Goal: Navigation & Orientation: Find specific page/section

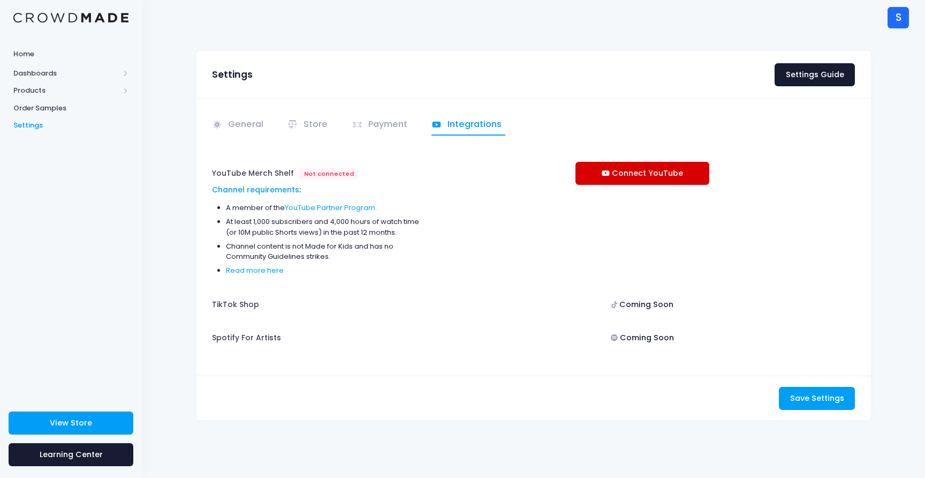
click at [632, 167] on link "Connect YouTube" at bounding box center [643, 173] width 134 height 23
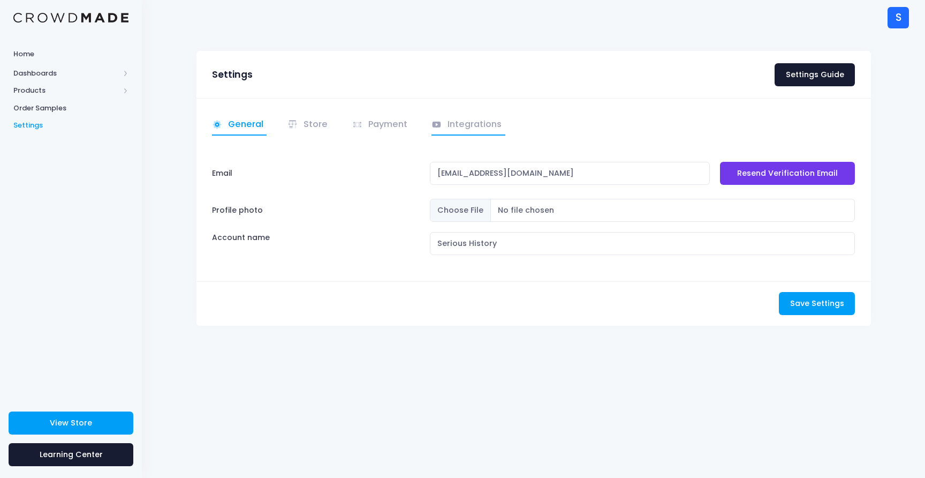
click at [462, 130] on link "Integrations" at bounding box center [469, 125] width 74 height 21
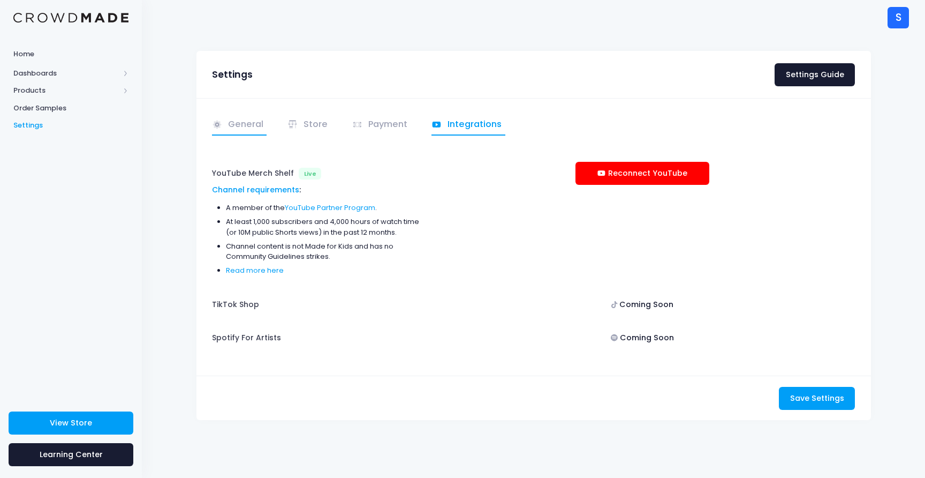
click at [252, 129] on link "General" at bounding box center [239, 125] width 55 height 21
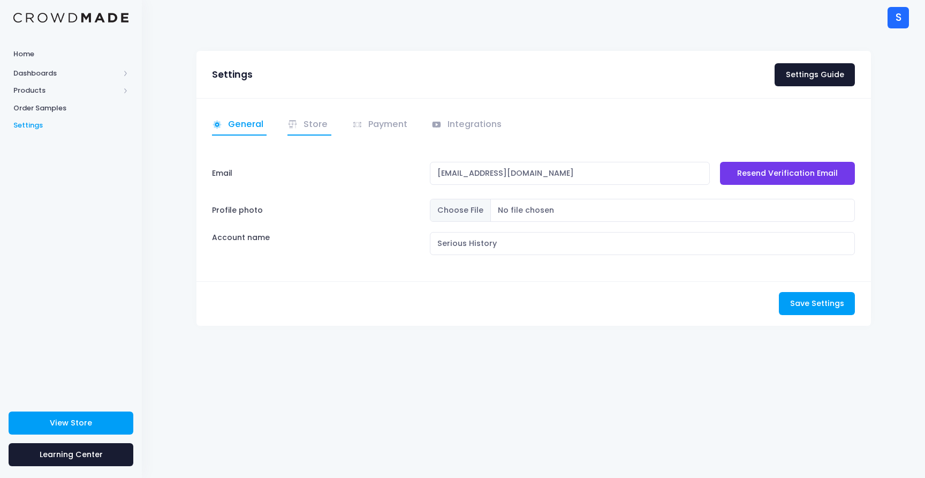
click at [312, 128] on link "Store" at bounding box center [310, 125] width 44 height 21
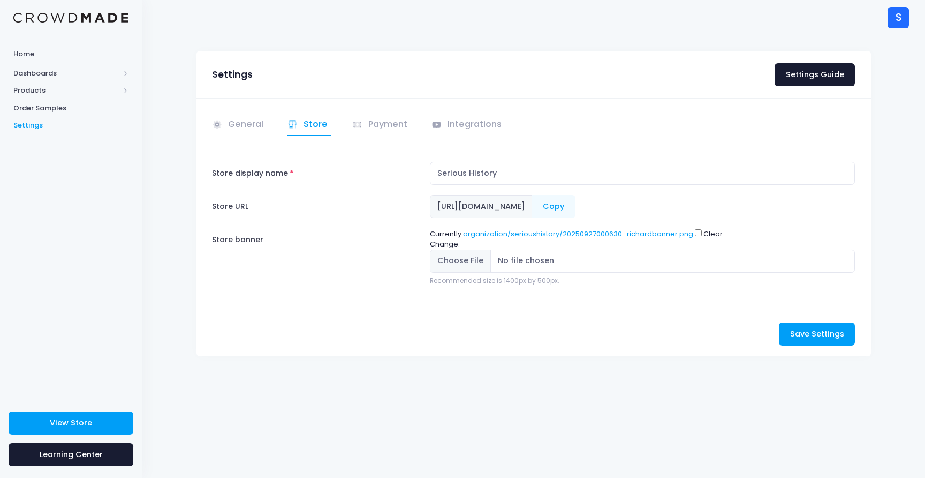
click at [268, 128] on li "General" at bounding box center [243, 125] width 62 height 21
click at [258, 126] on link "General" at bounding box center [239, 125] width 55 height 21
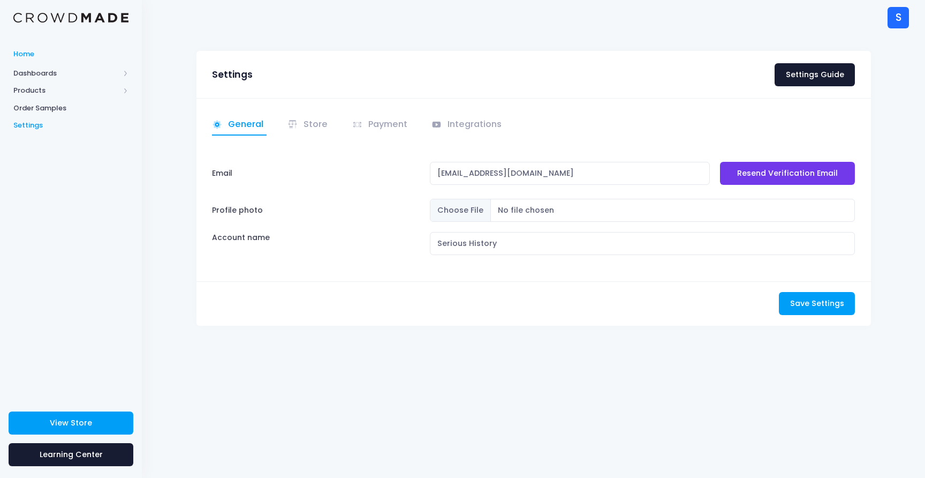
click at [56, 57] on span "Home" at bounding box center [70, 54] width 115 height 11
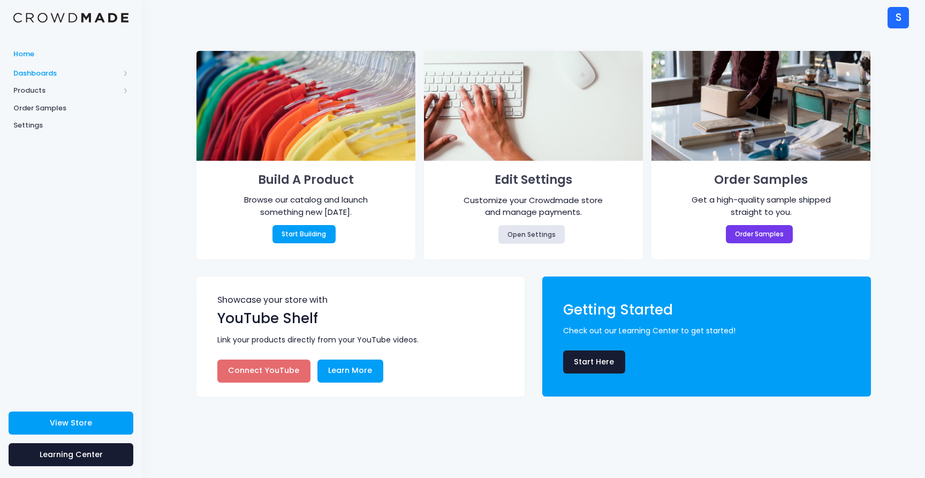
click at [60, 71] on span "Dashboards" at bounding box center [66, 73] width 106 height 11
click at [59, 92] on span "Overview" at bounding box center [80, 90] width 98 height 11
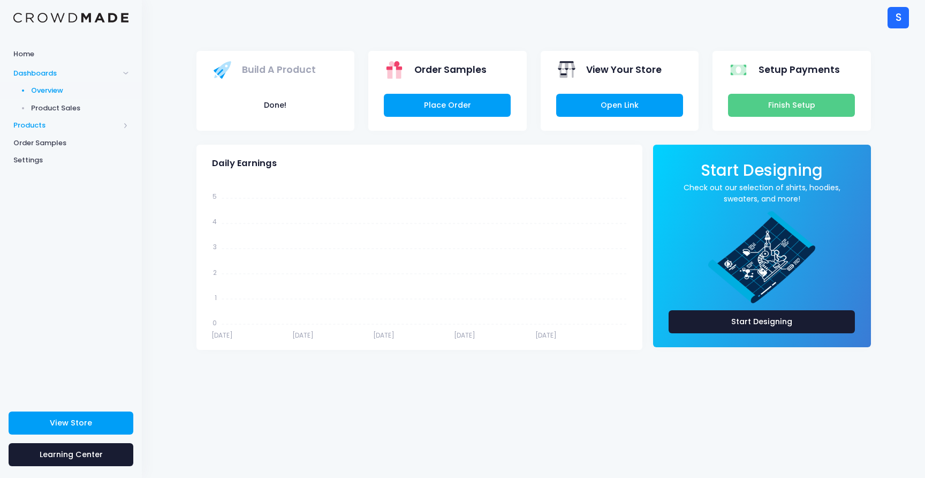
click at [52, 122] on span "Products" at bounding box center [66, 125] width 106 height 11
click at [57, 123] on span "Product Editor" at bounding box center [80, 125] width 98 height 11
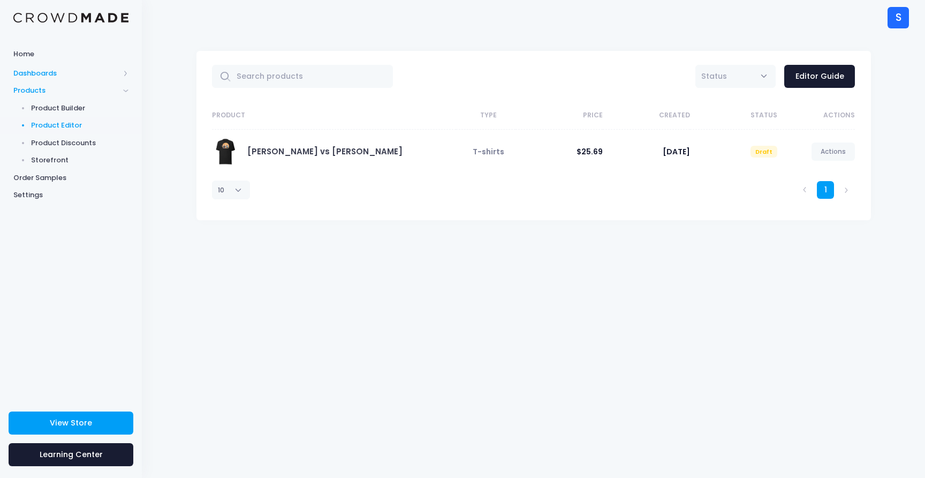
click at [42, 72] on span "Dashboards" at bounding box center [66, 73] width 106 height 11
click at [51, 93] on span "Overview" at bounding box center [80, 90] width 98 height 11
